Goal: Transaction & Acquisition: Purchase product/service

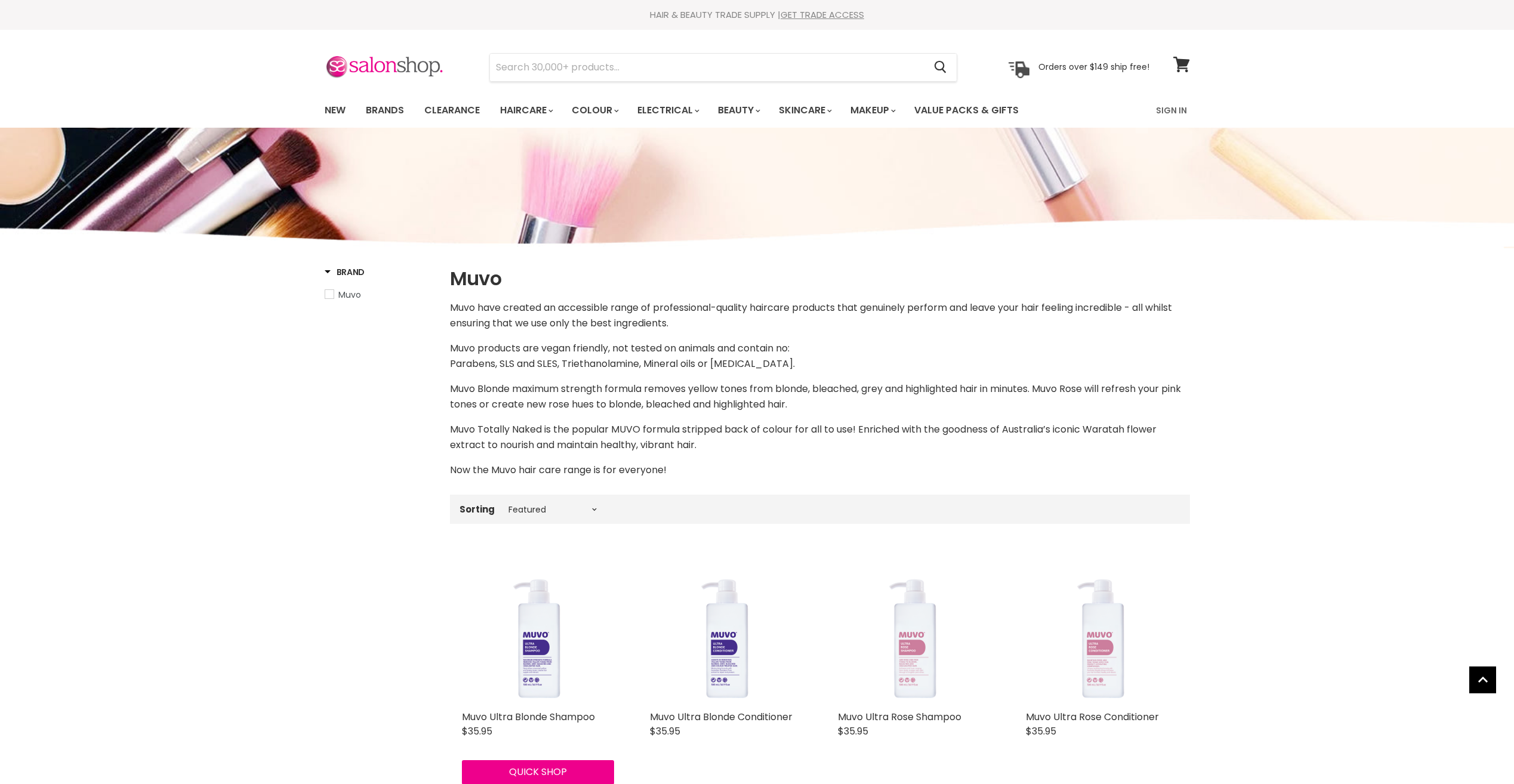
select select "manual"
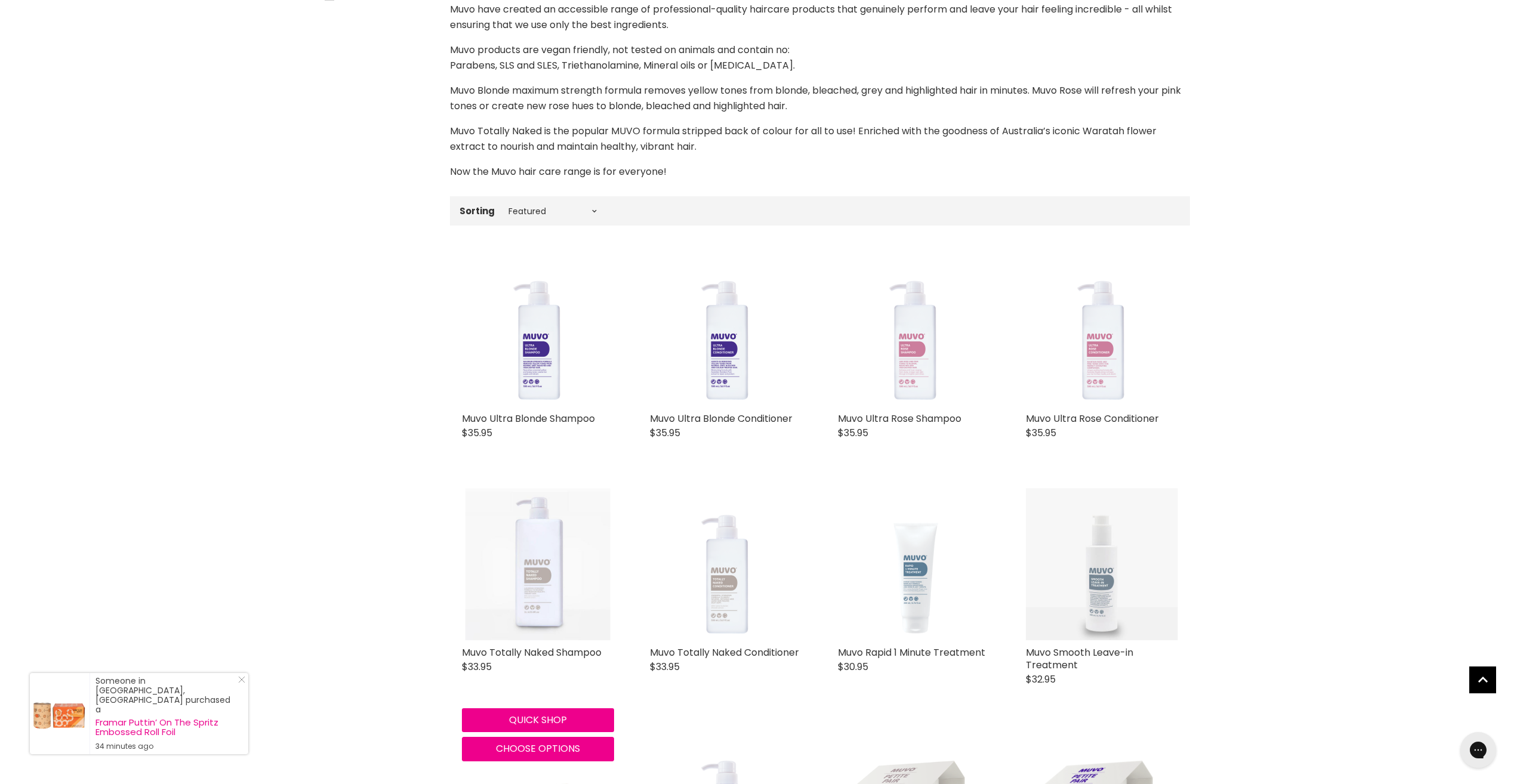
scroll to position [239, 0]
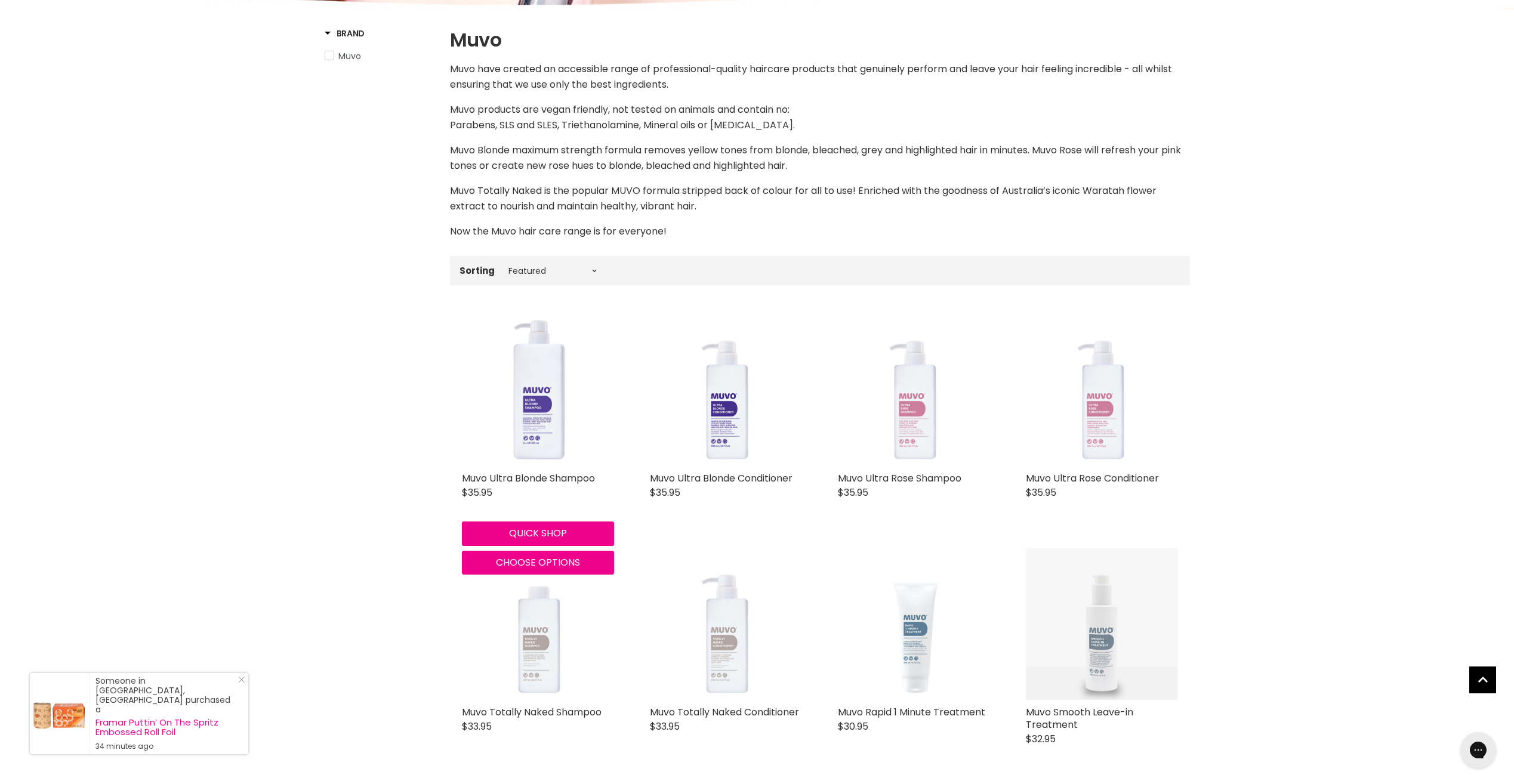
click at [528, 410] on img "Main content" at bounding box center [538, 389] width 152 height 152
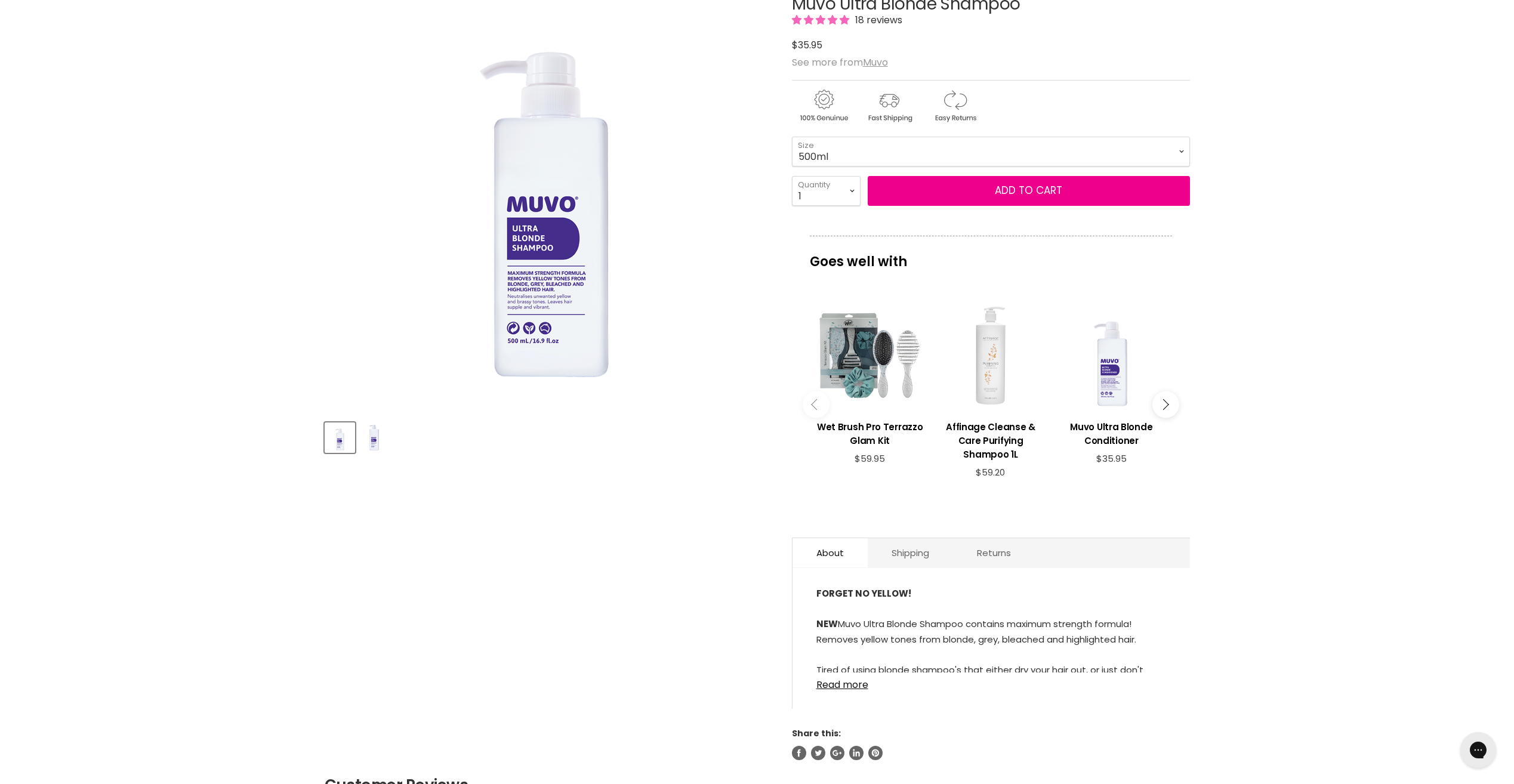
scroll to position [60, 0]
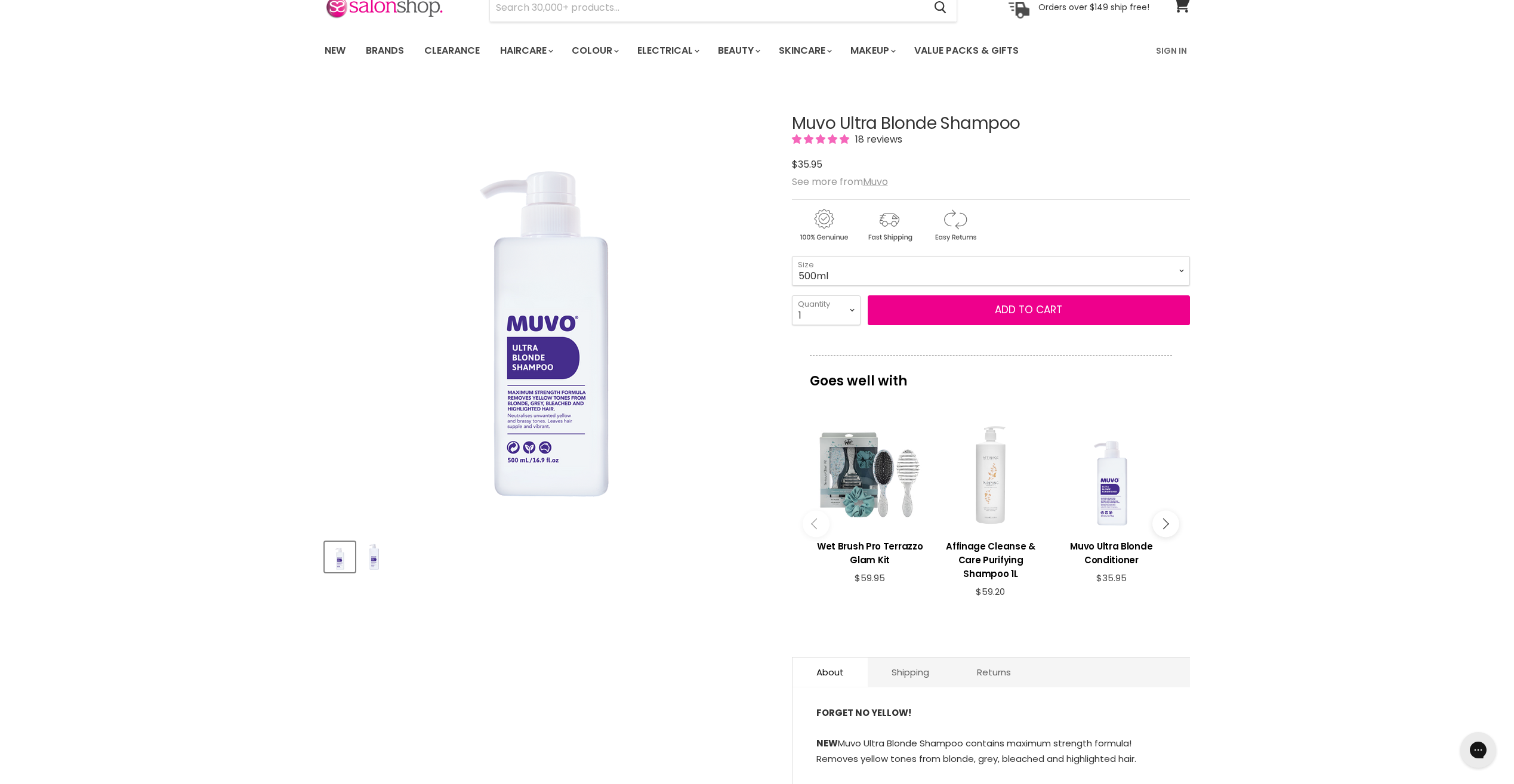
click at [362, 557] on img "Product thumbnails" at bounding box center [374, 557] width 28 height 28
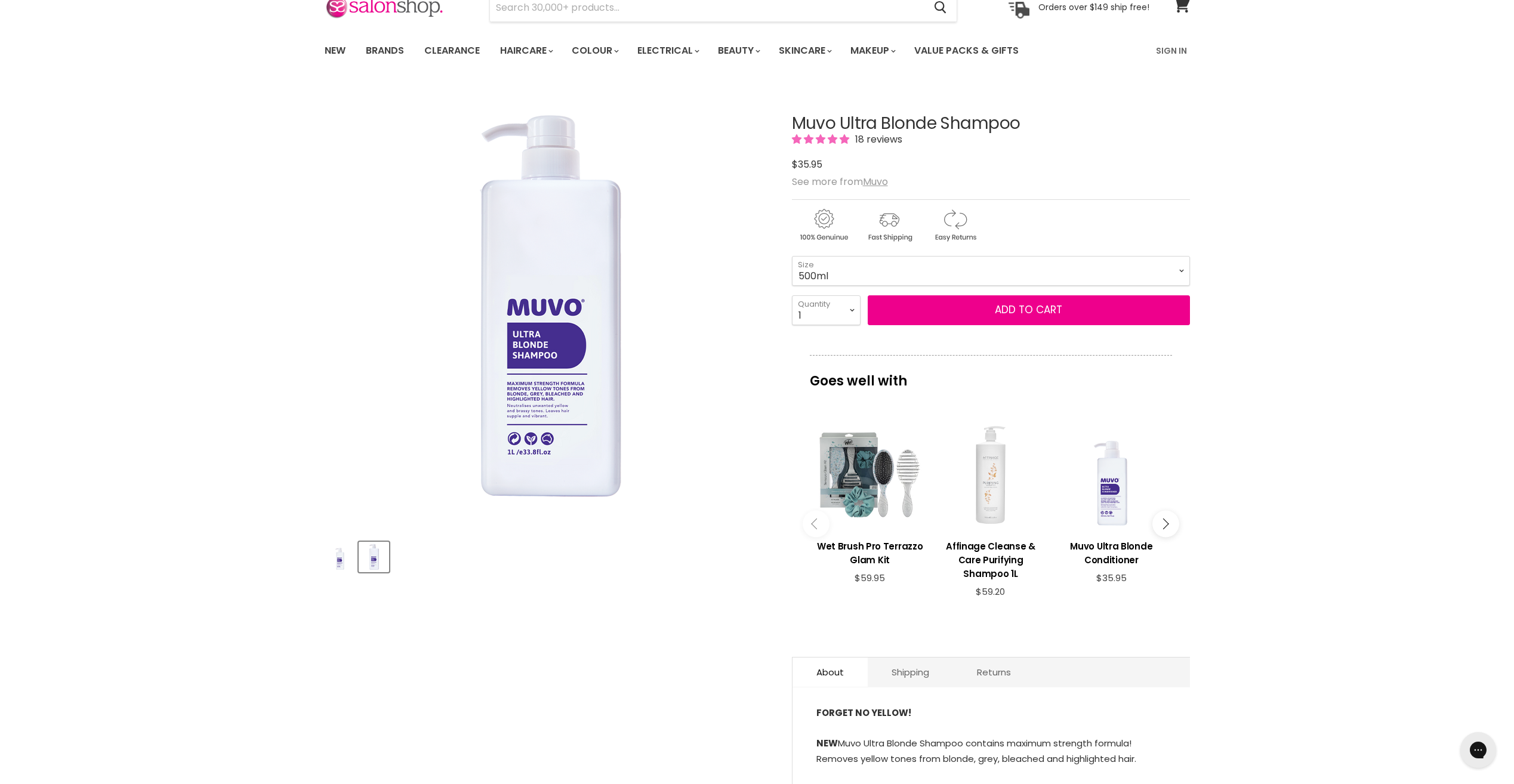
click at [327, 568] on img "Product thumbnails" at bounding box center [340, 557] width 28 height 28
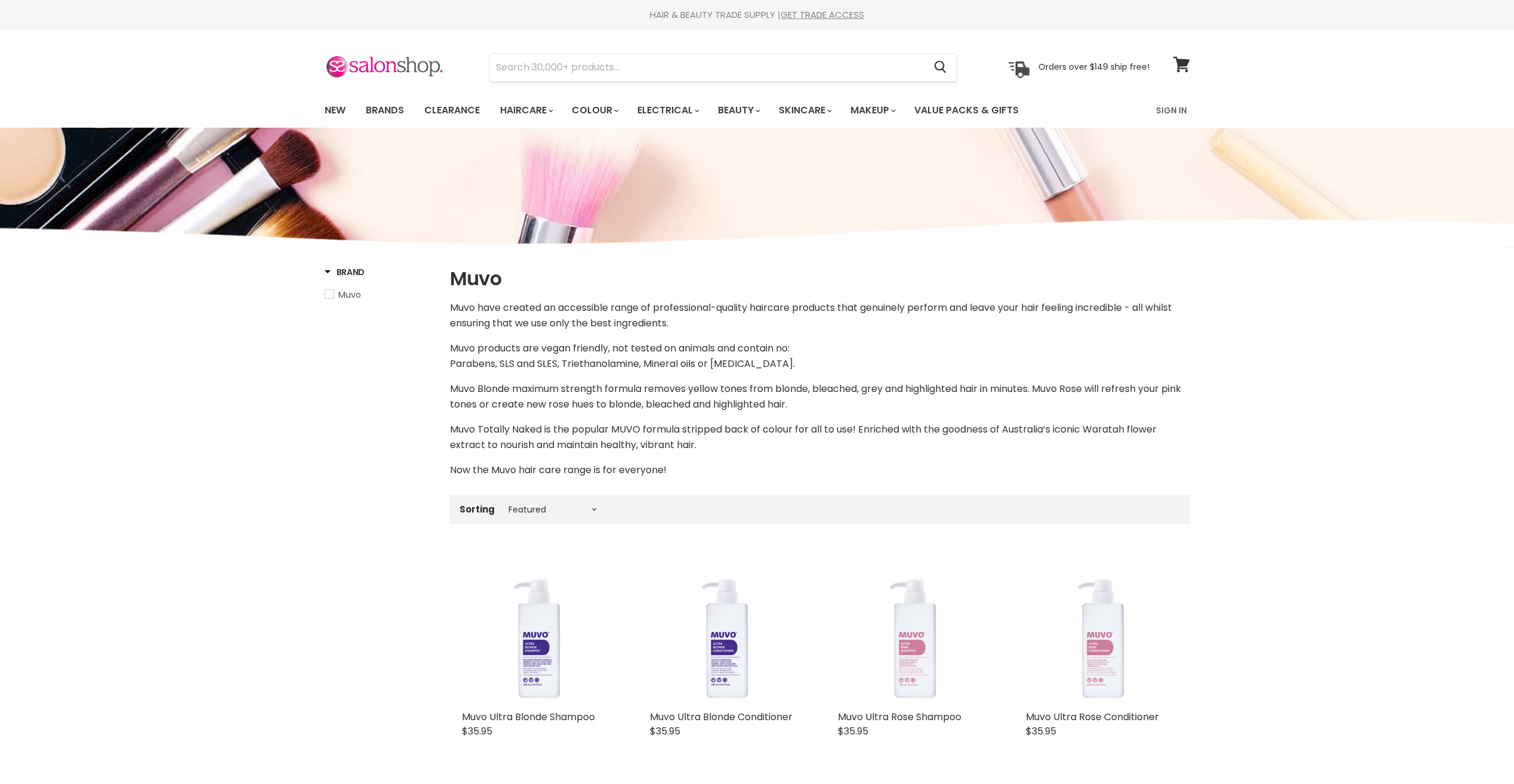
select select "manual"
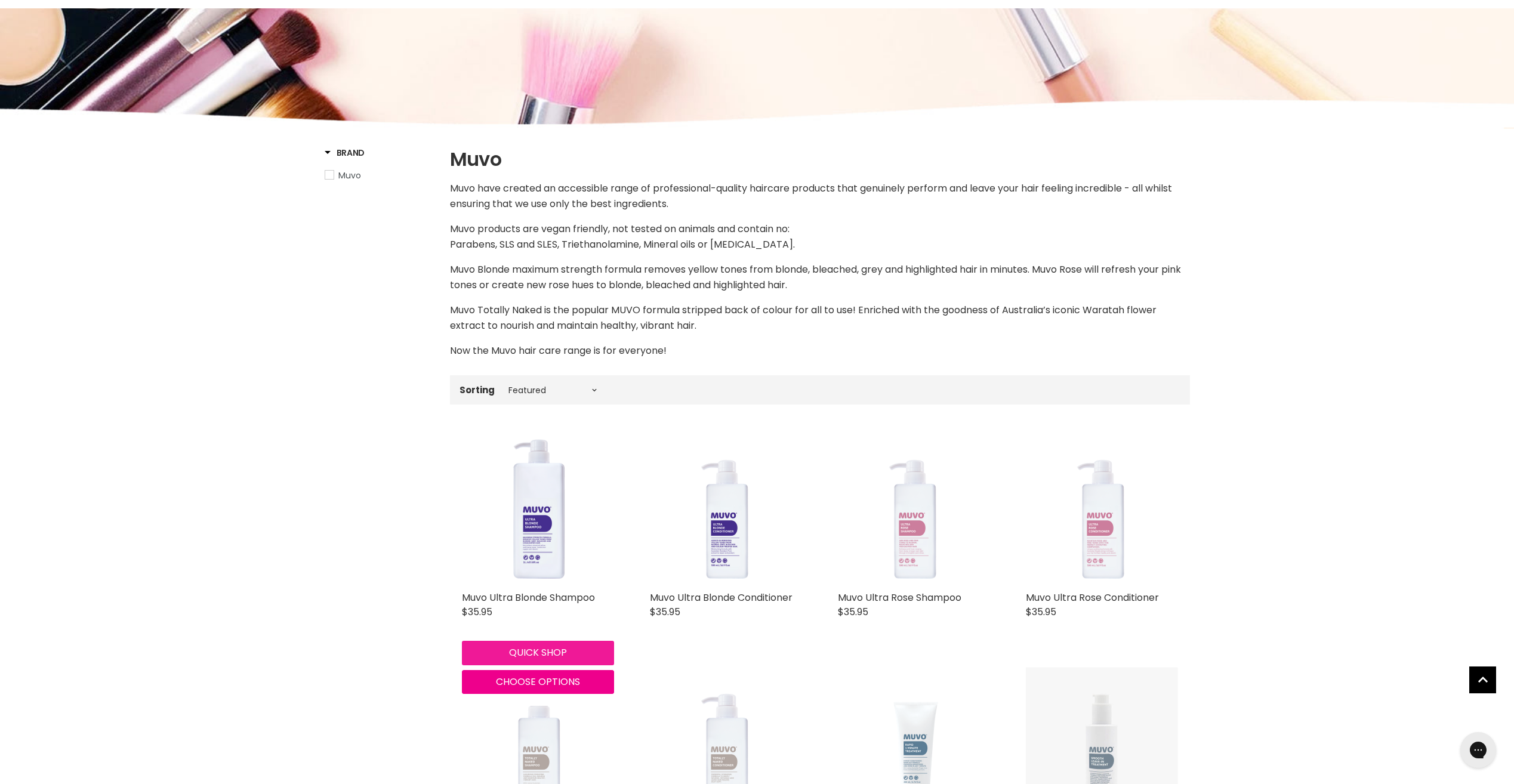
click at [555, 651] on button "Quick shop" at bounding box center [538, 652] width 152 height 24
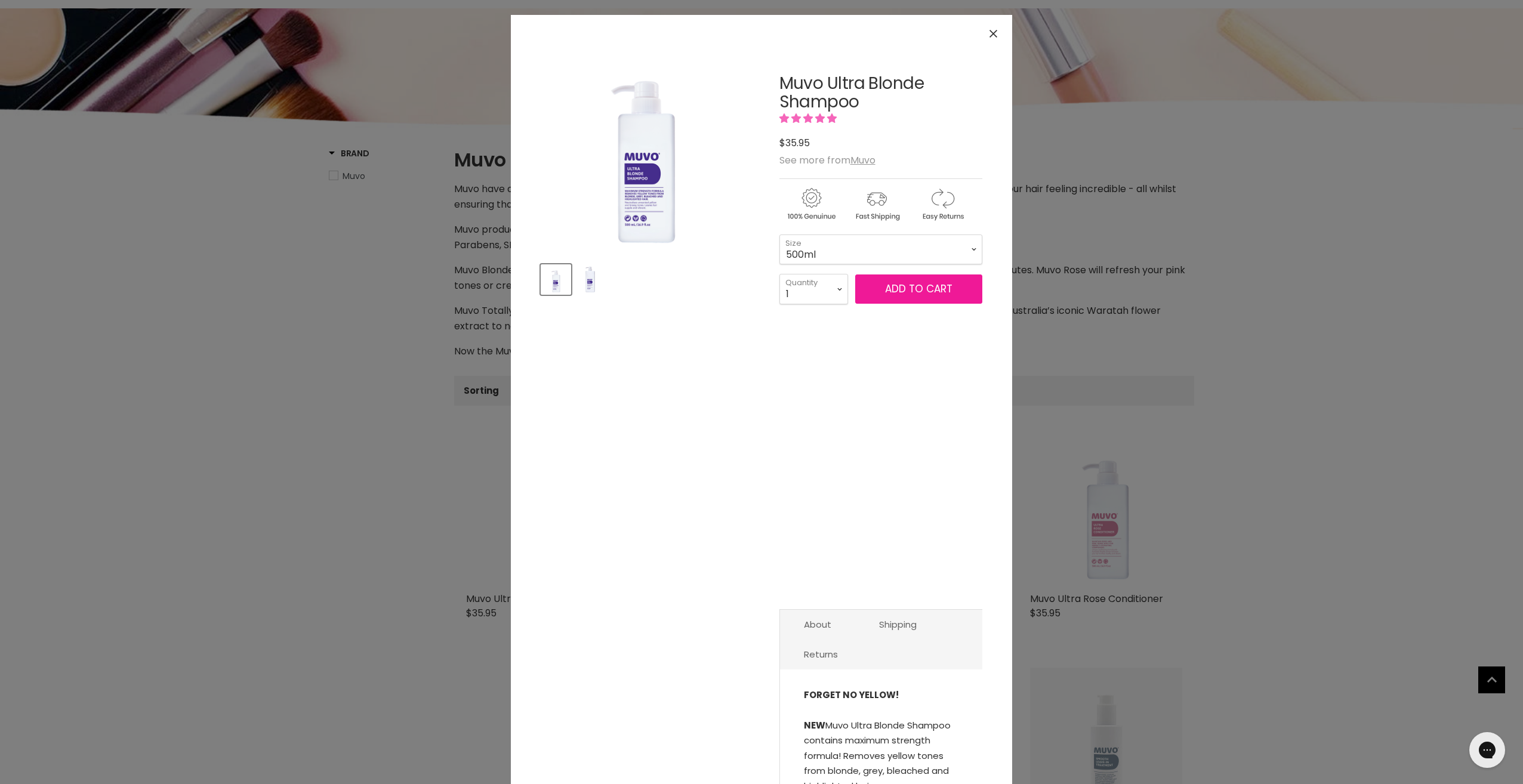
click at [888, 295] on span "Add to cart" at bounding box center [918, 289] width 68 height 14
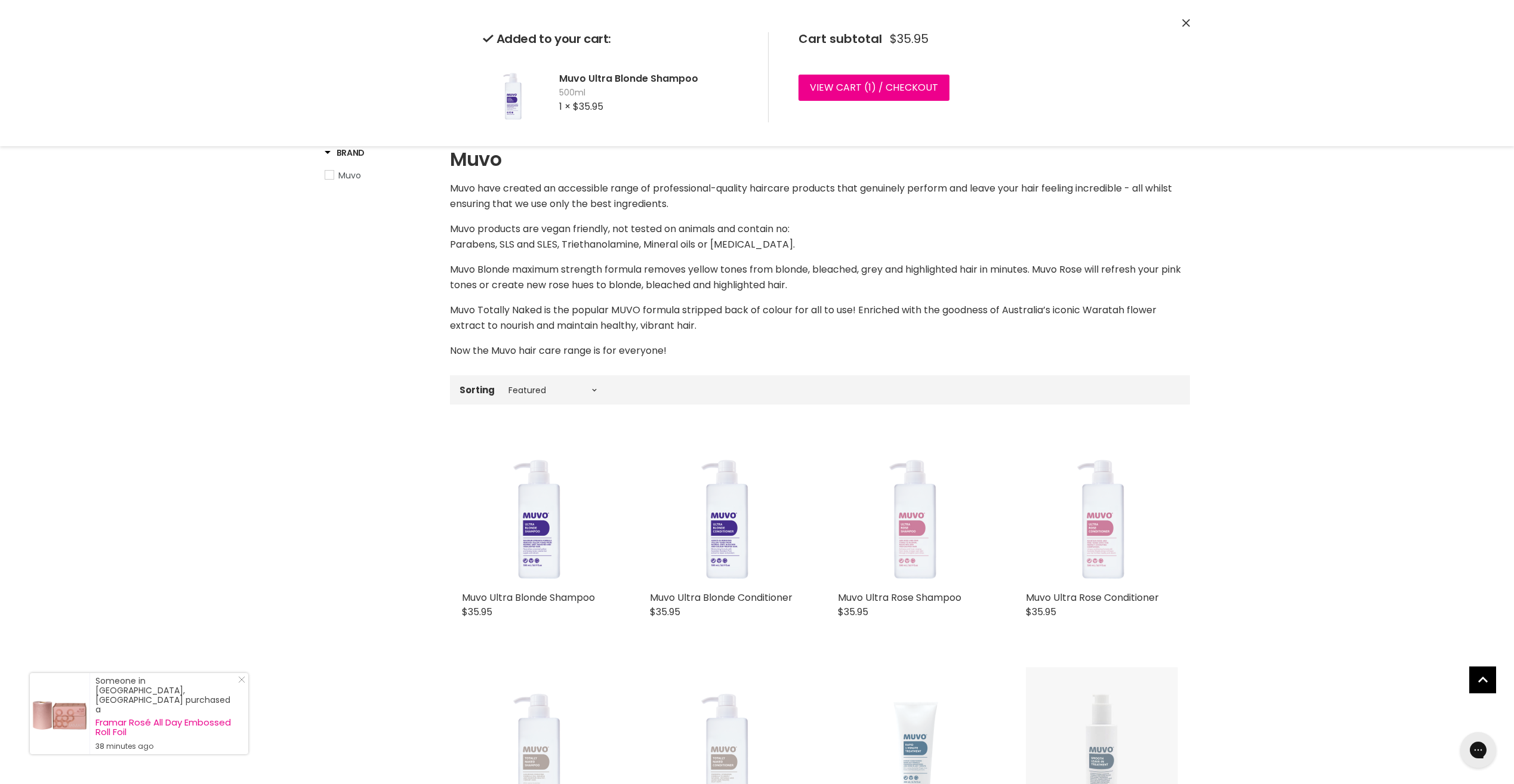
click at [1189, 25] on icon "Close" at bounding box center [1185, 23] width 8 height 8
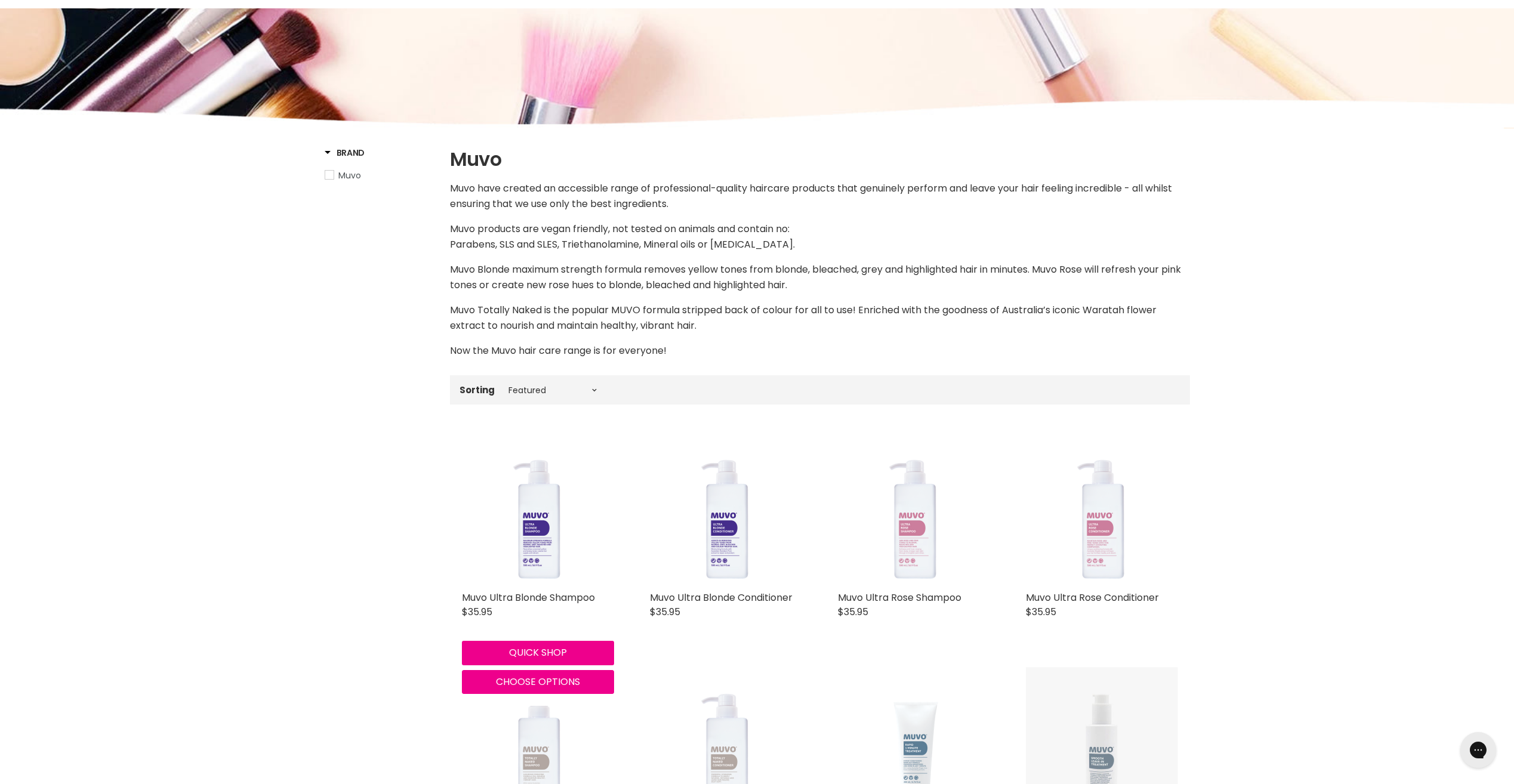
scroll to position [0, 0]
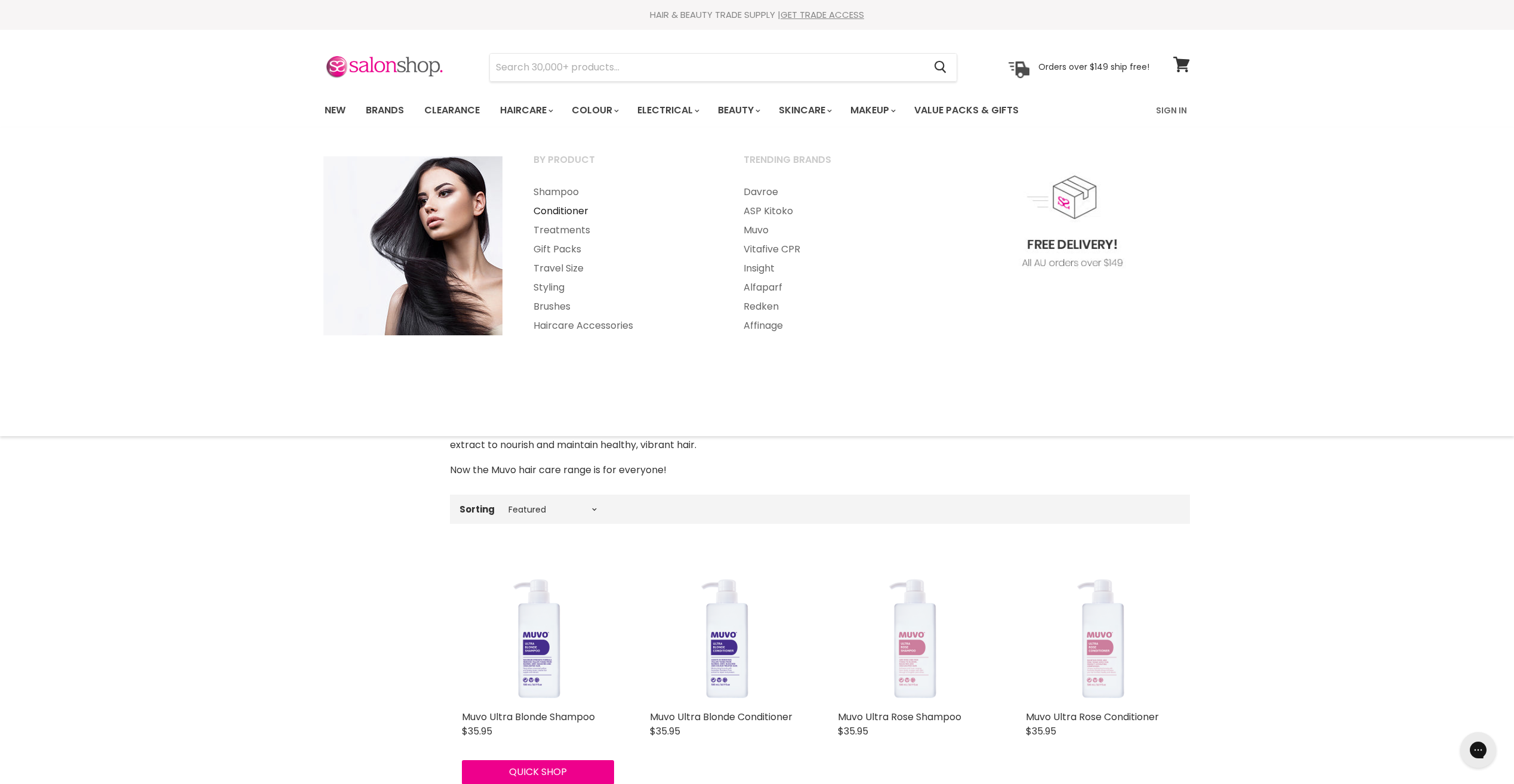
click at [560, 203] on link "Conditioner" at bounding box center [622, 211] width 208 height 19
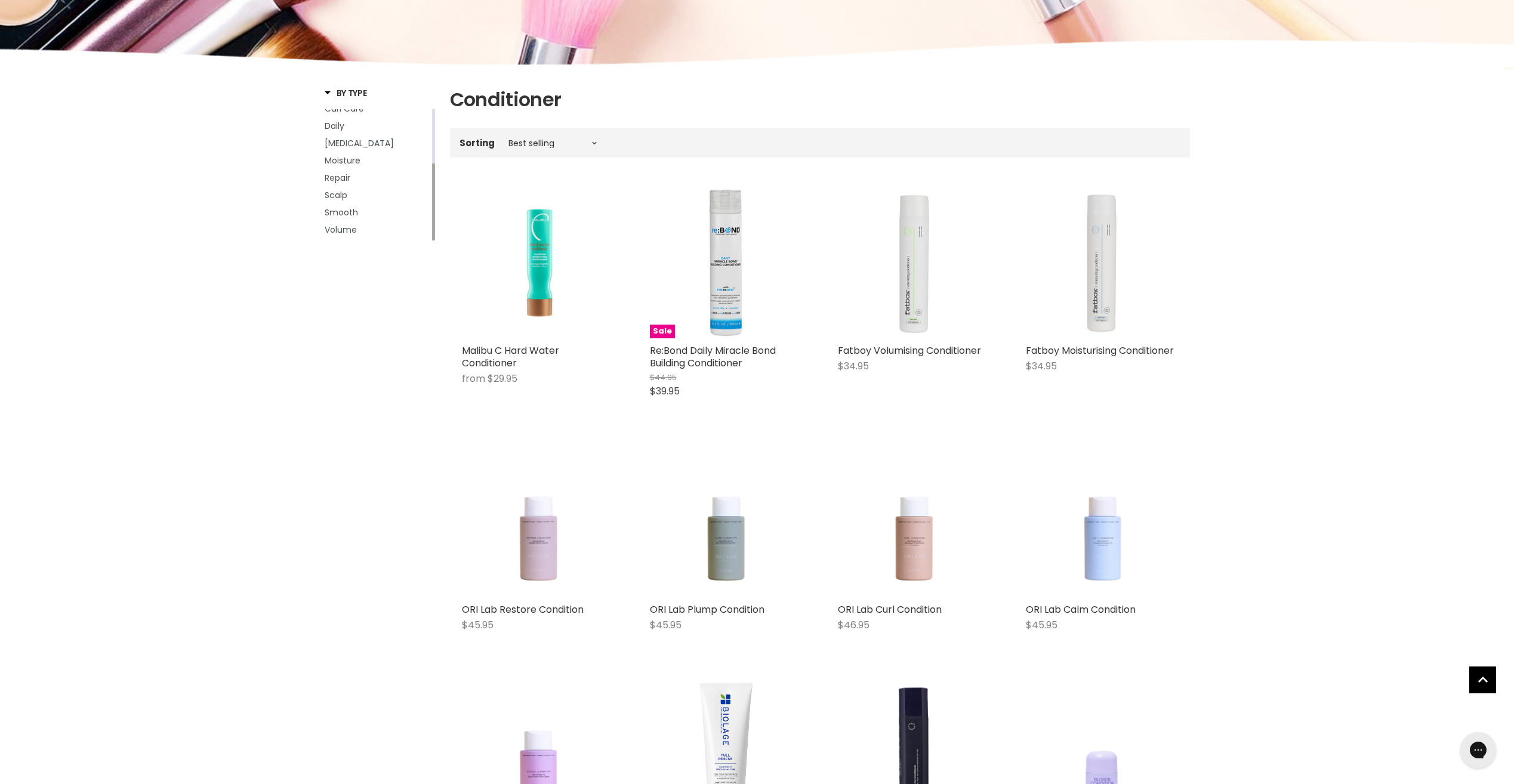
scroll to position [239, 0]
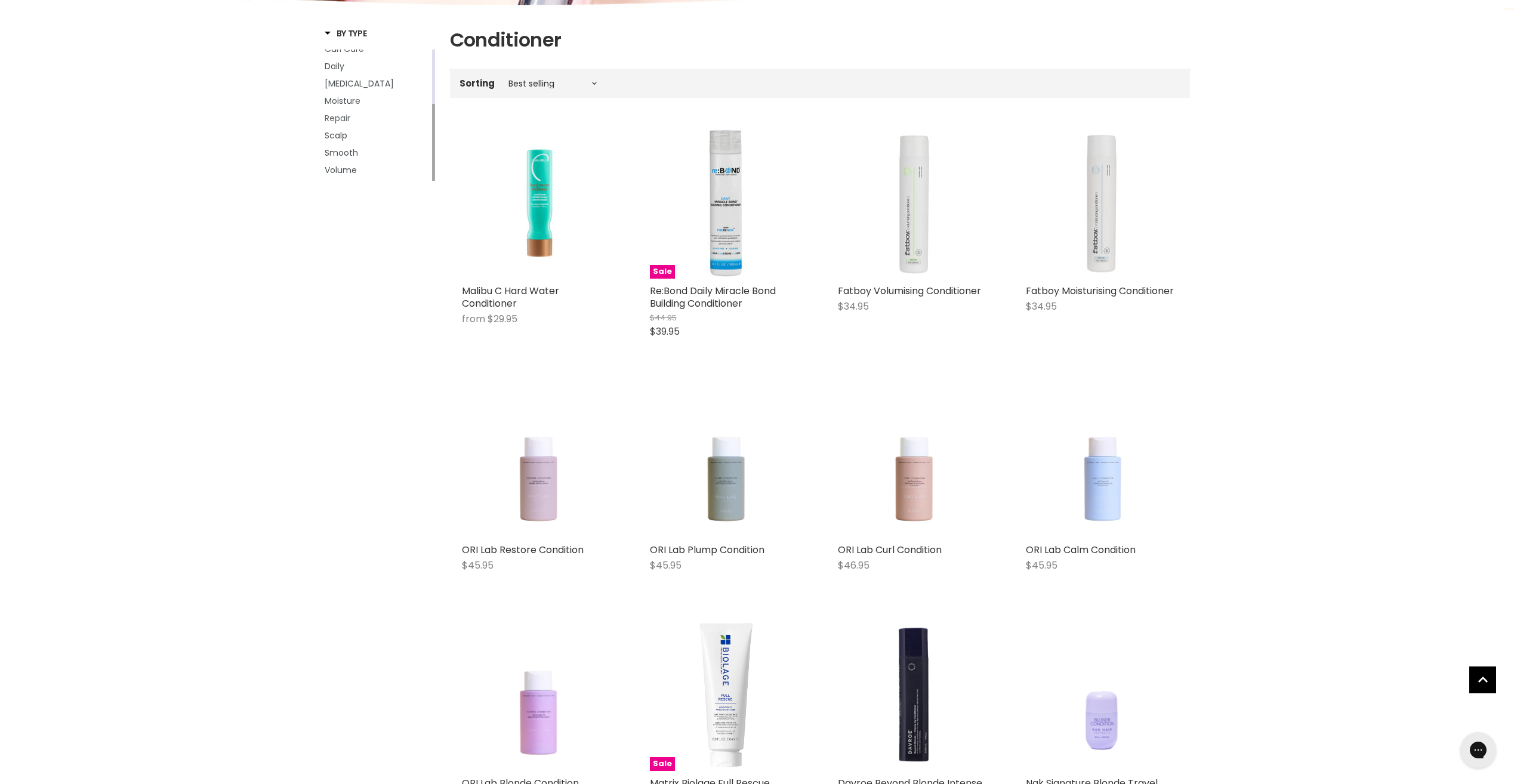
click at [348, 119] on span "Repair" at bounding box center [337, 118] width 26 height 12
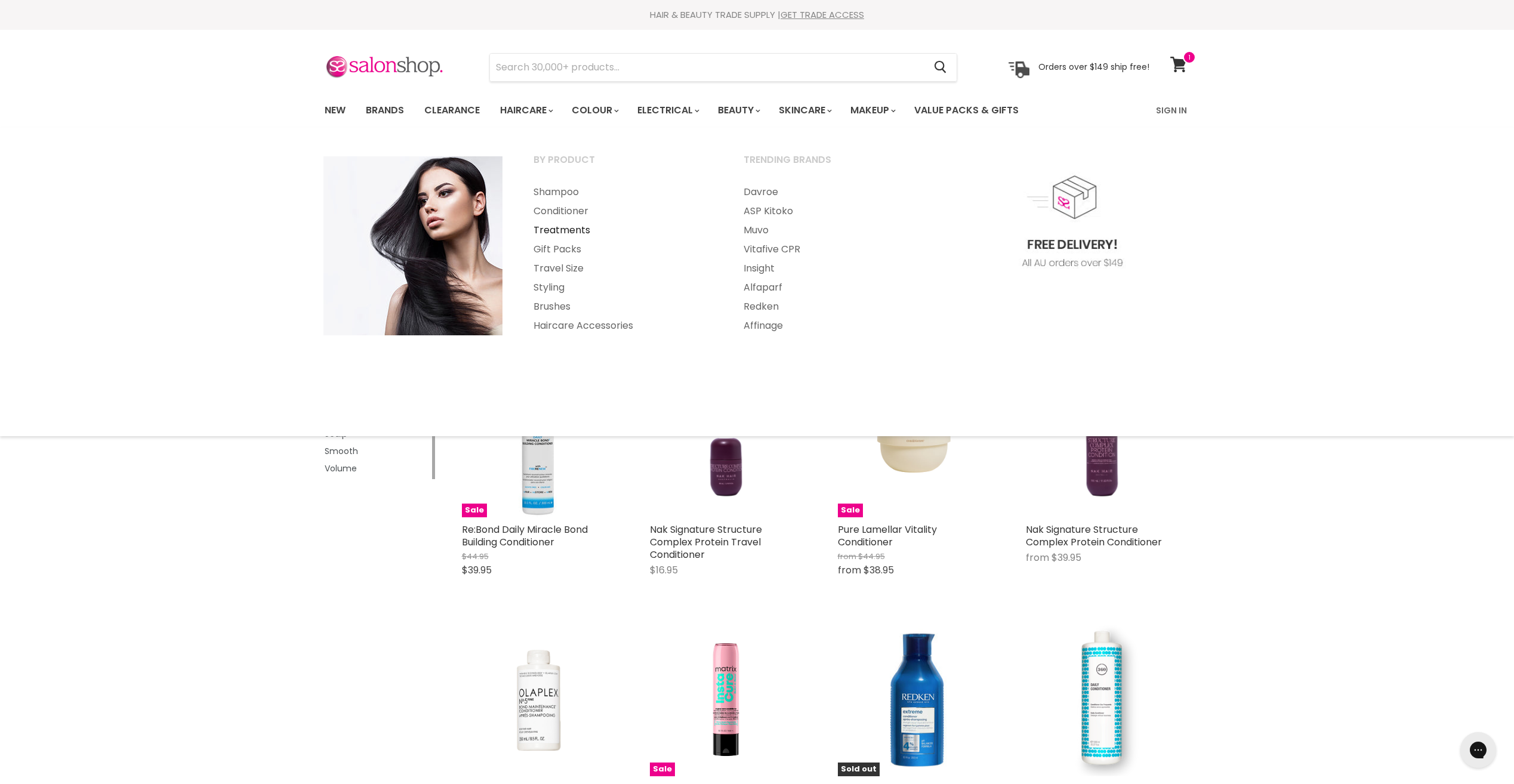
click at [556, 231] on link "Treatments" at bounding box center [622, 231] width 208 height 19
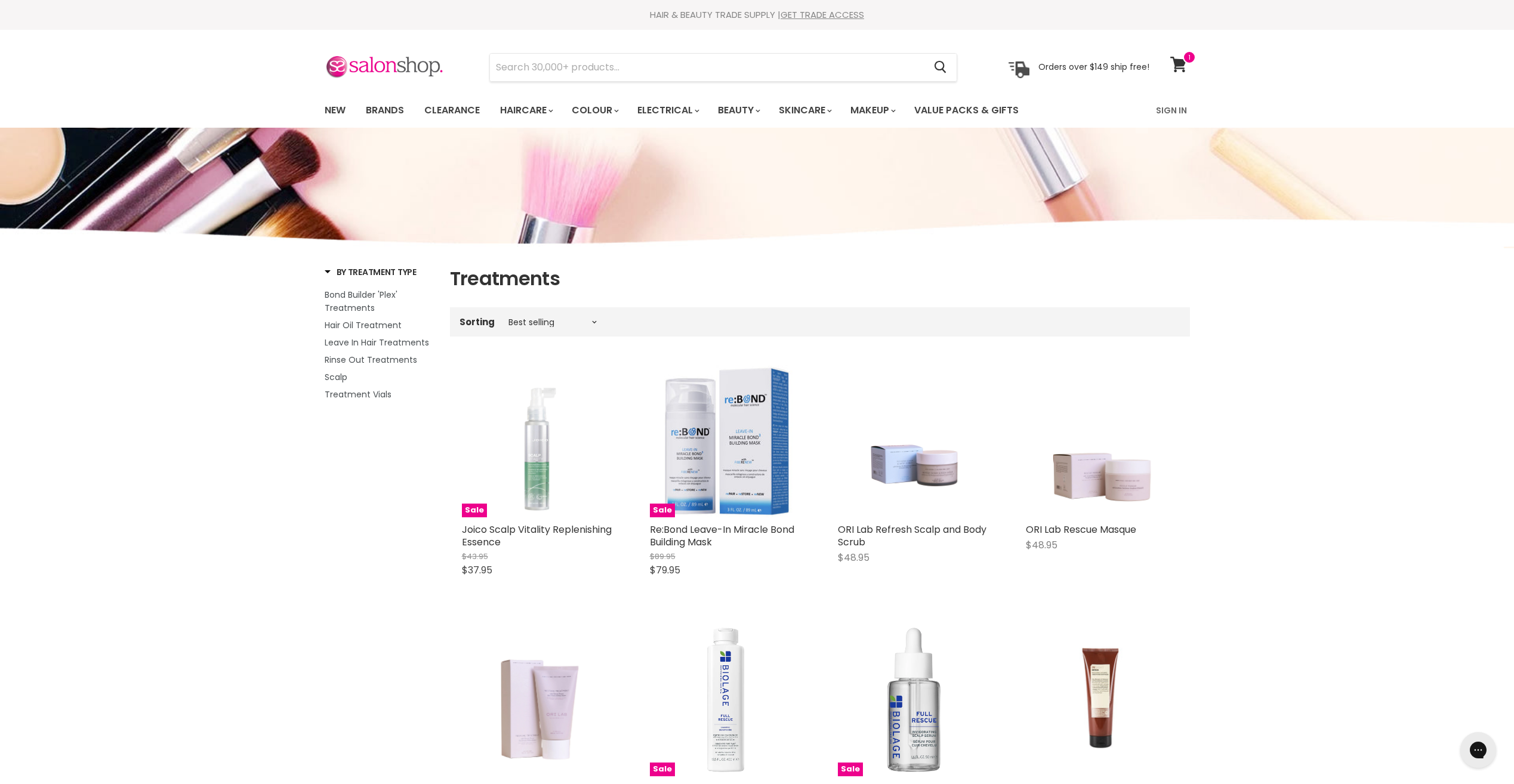
click at [1187, 60] on span at bounding box center [1189, 57] width 13 height 13
